Goal: Transaction & Acquisition: Purchase product/service

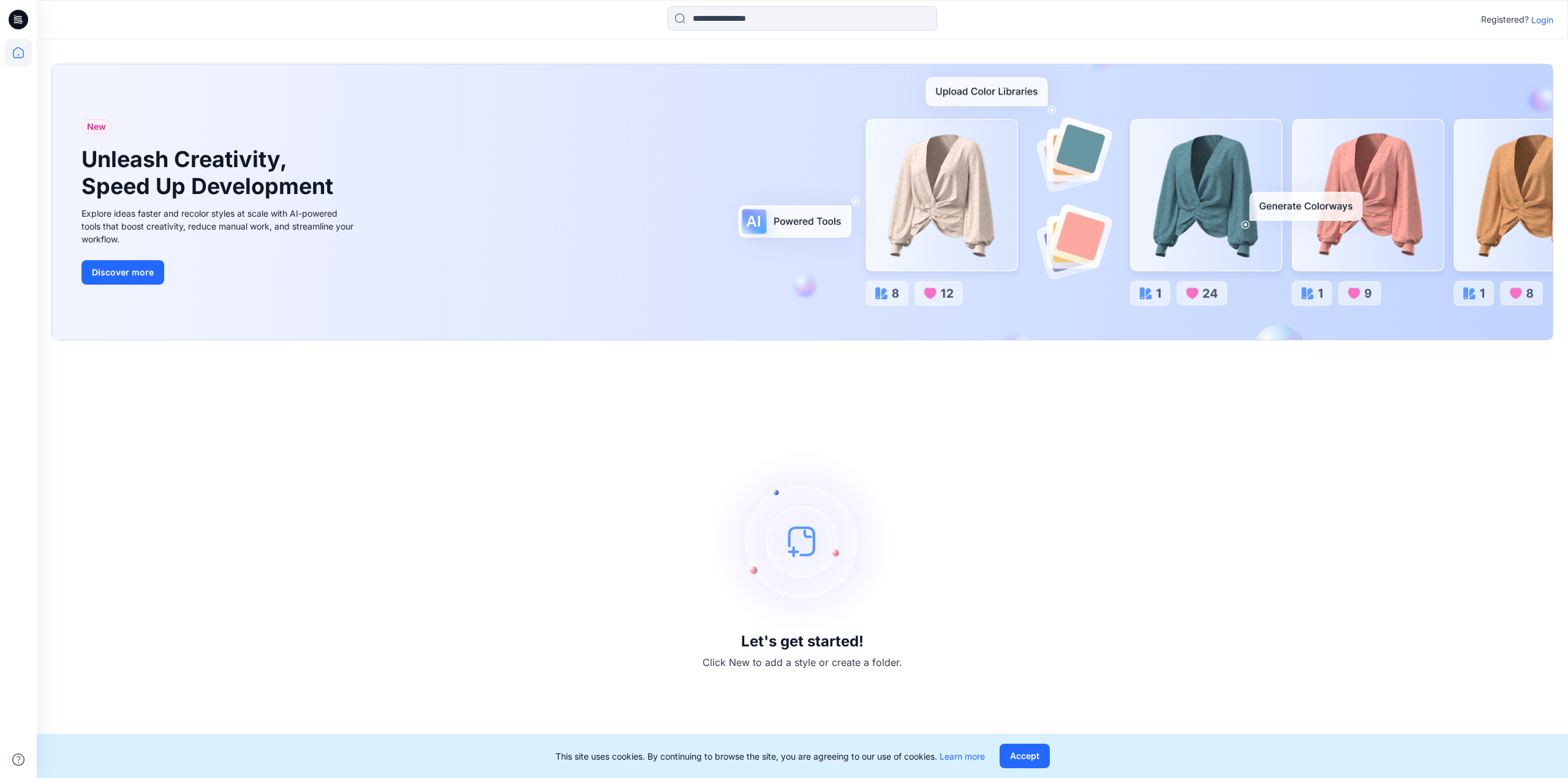
click at [1541, 17] on p "Login" at bounding box center [1542, 20] width 22 height 13
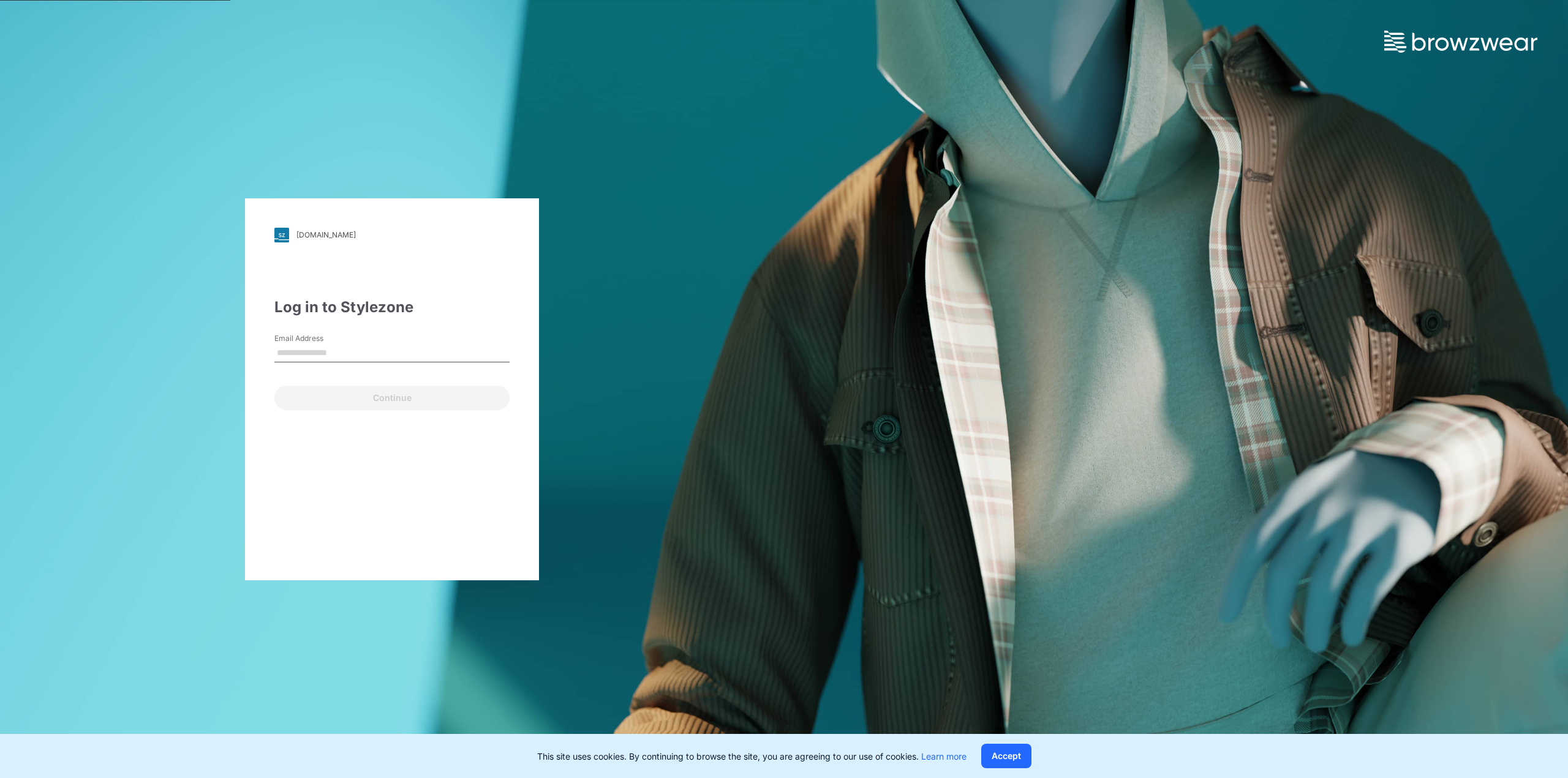
type input "**********"
click at [358, 402] on button "Continue" at bounding box center [391, 397] width 235 height 25
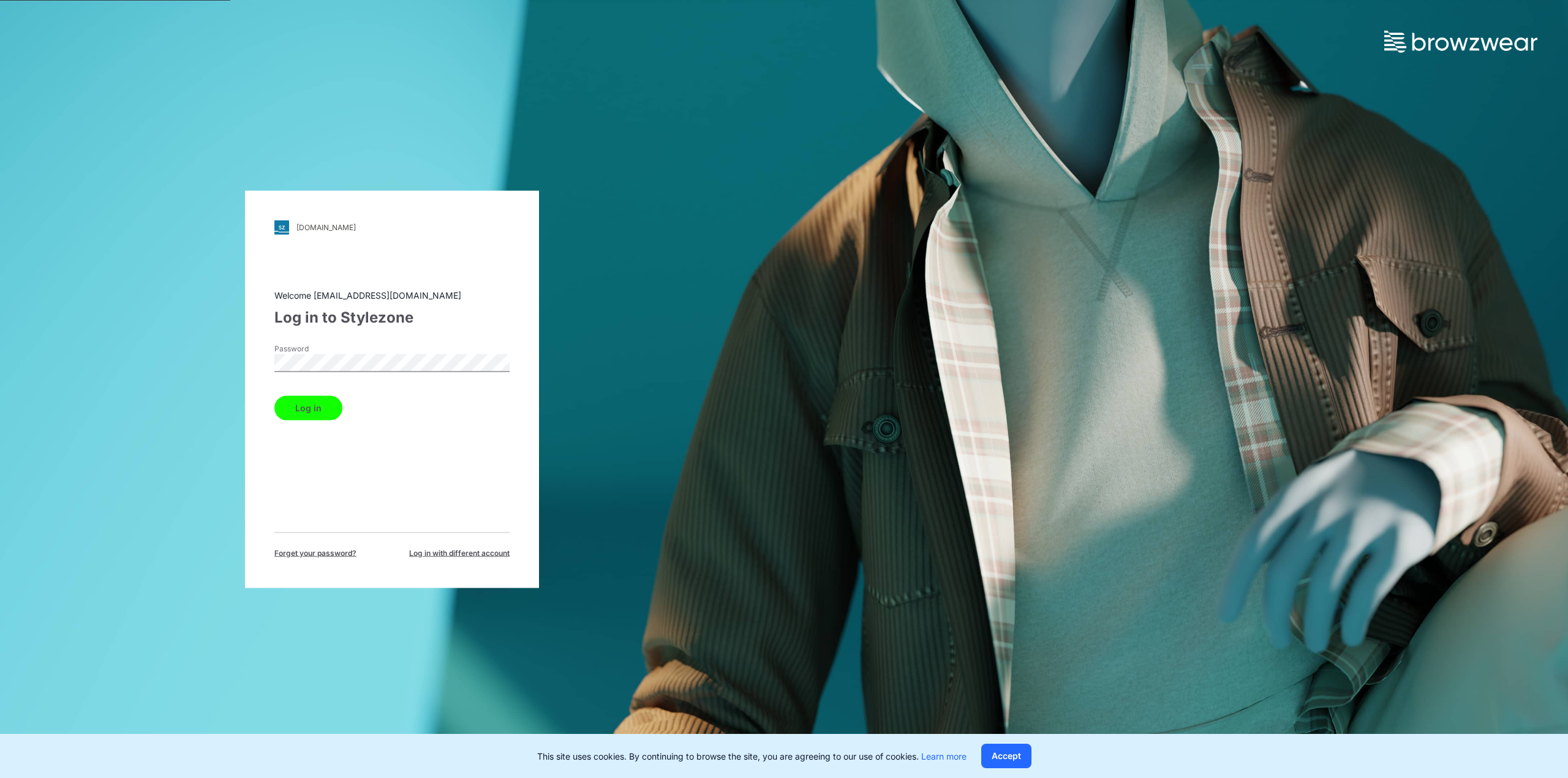
click at [306, 411] on button "Log in" at bounding box center [308, 408] width 68 height 25
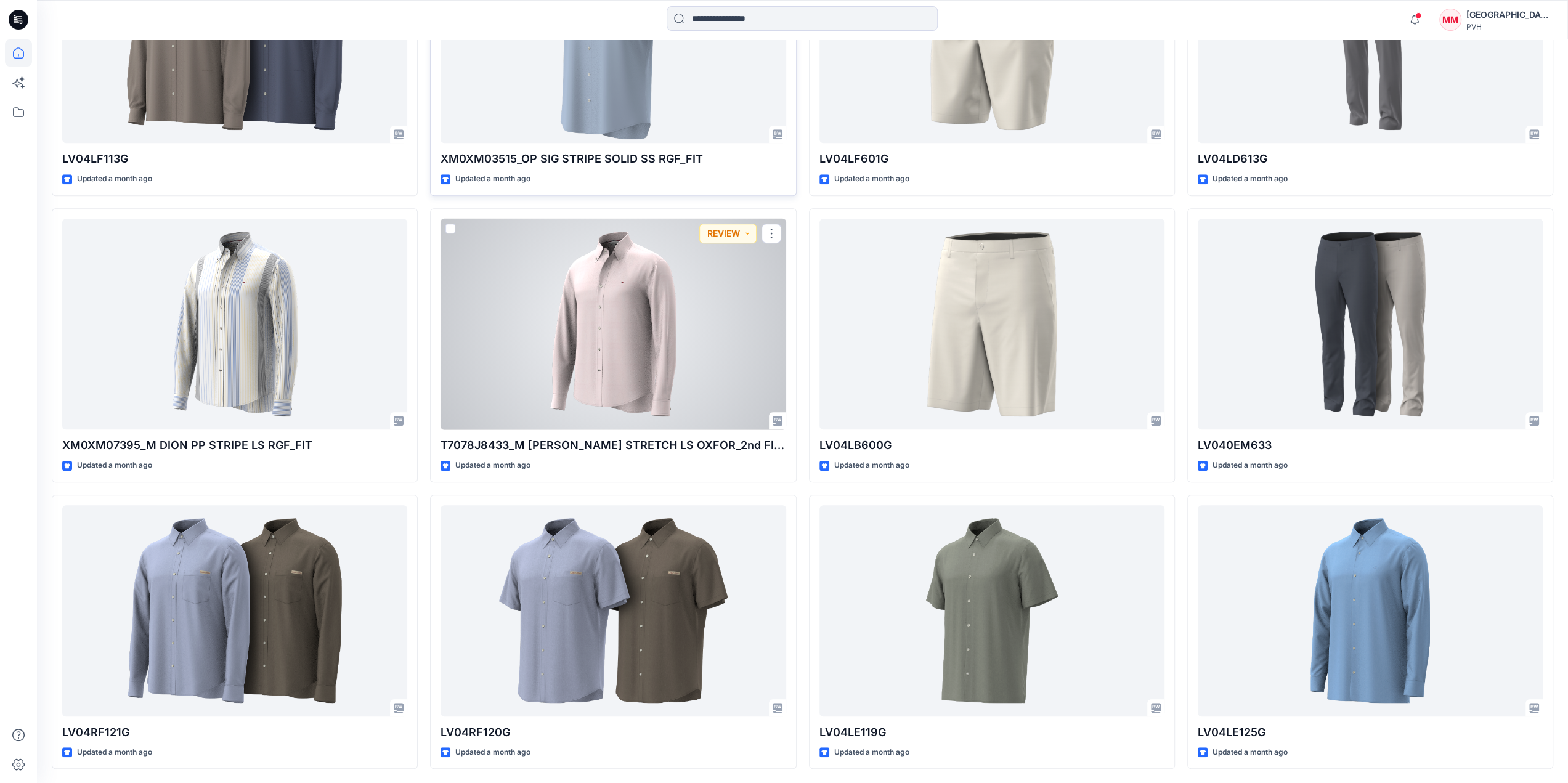
scroll to position [598, 0]
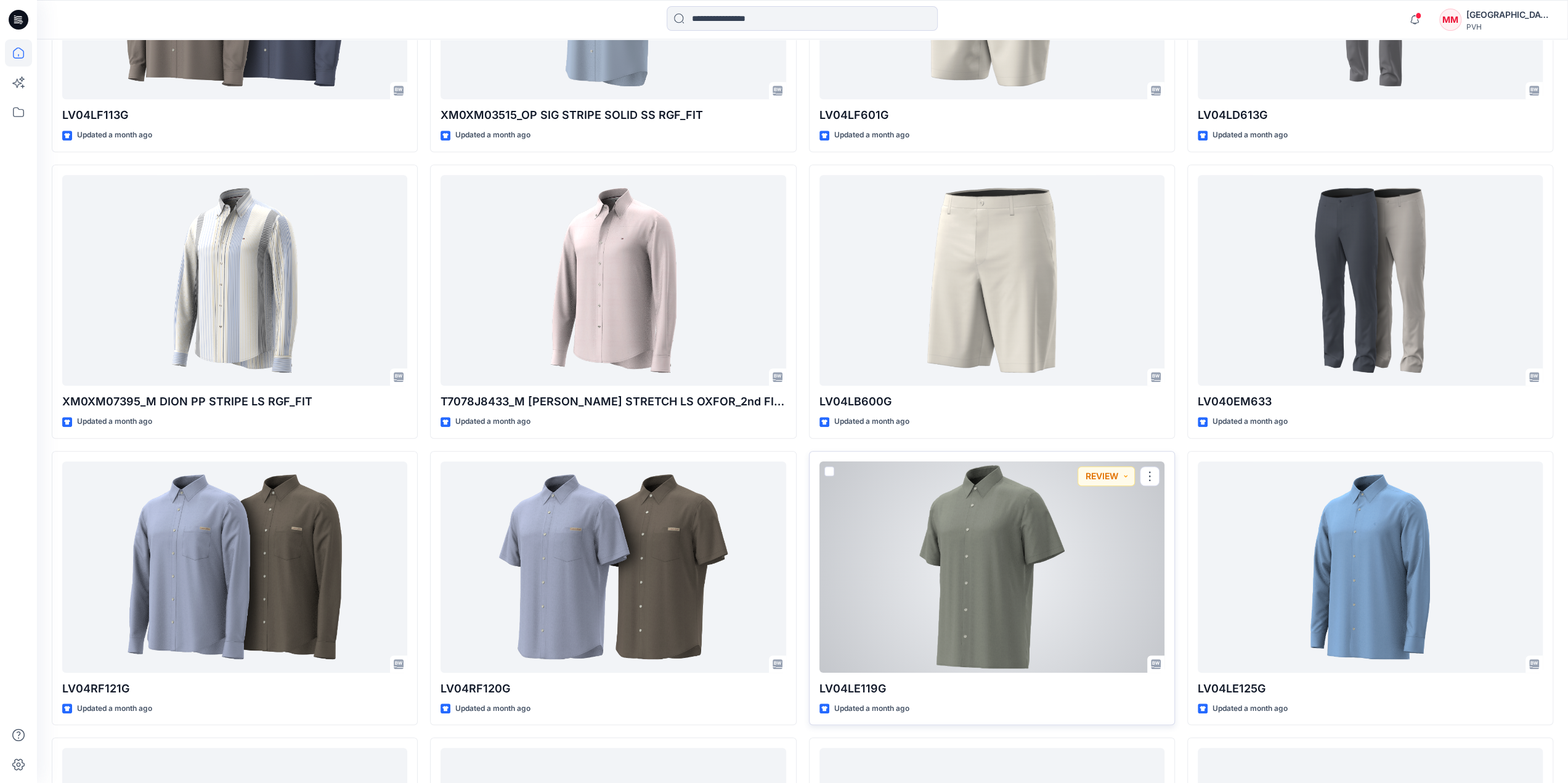
click at [1019, 564] on div at bounding box center [991, 566] width 345 height 211
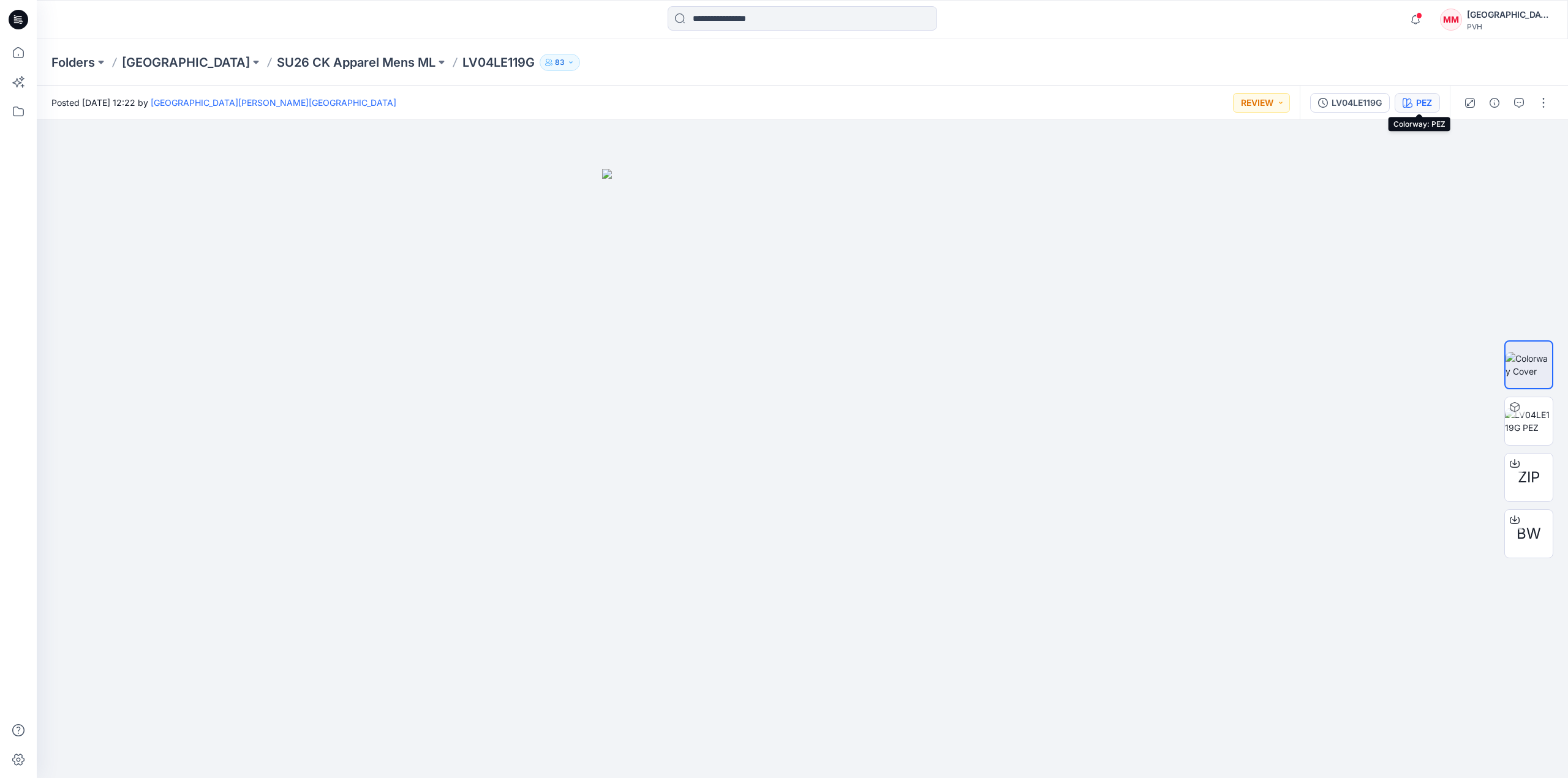
click at [1423, 101] on div "PEZ" at bounding box center [1424, 102] width 16 height 13
